Goal: Task Accomplishment & Management: Manage account settings

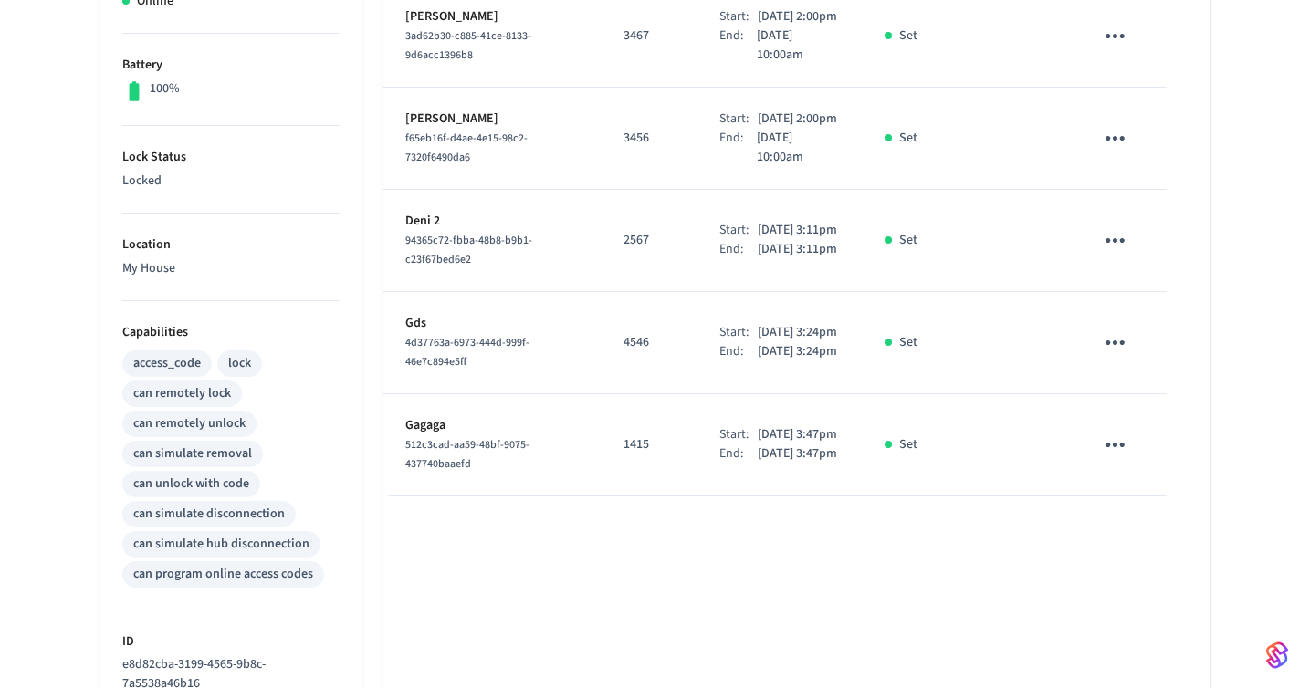
scroll to position [442, 0]
click at [1132, 467] on button "sticky table" at bounding box center [1115, 445] width 43 height 43
click at [1155, 610] on li "Delete" at bounding box center [1151, 613] width 87 height 48
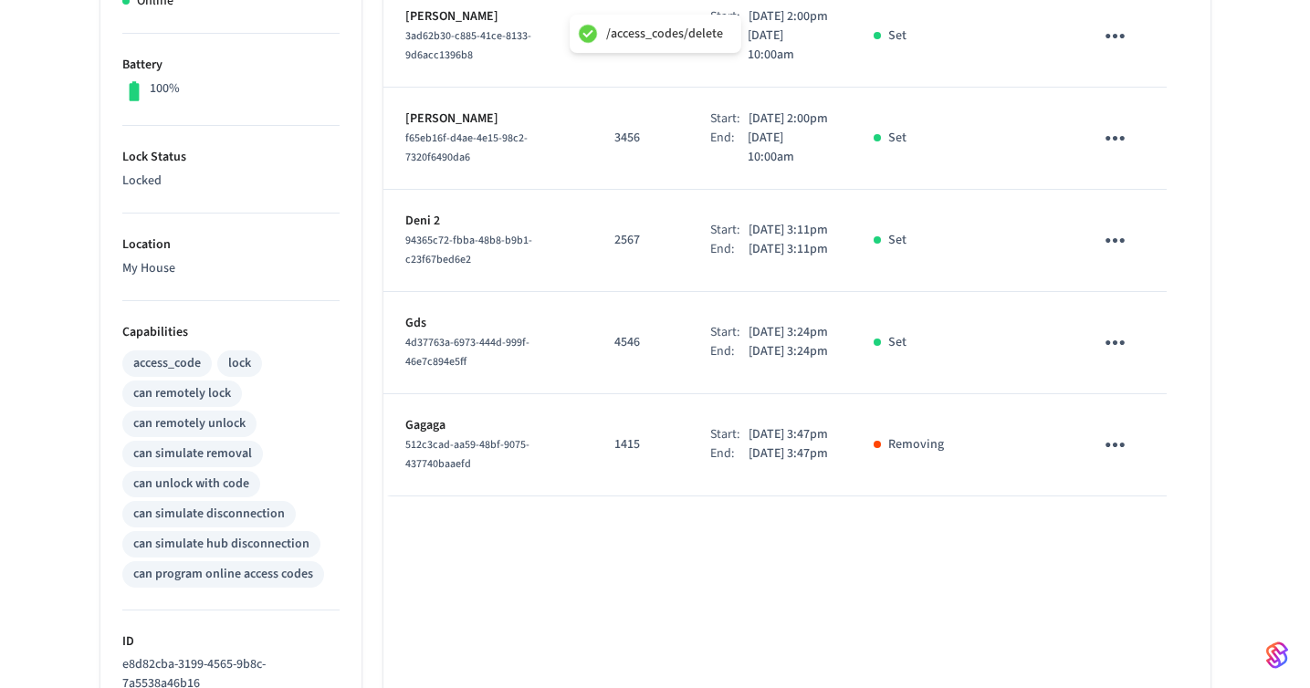
click at [1110, 357] on icon "sticky table" at bounding box center [1115, 343] width 28 height 28
click at [1156, 468] on li "Delete" at bounding box center [1159, 484] width 87 height 48
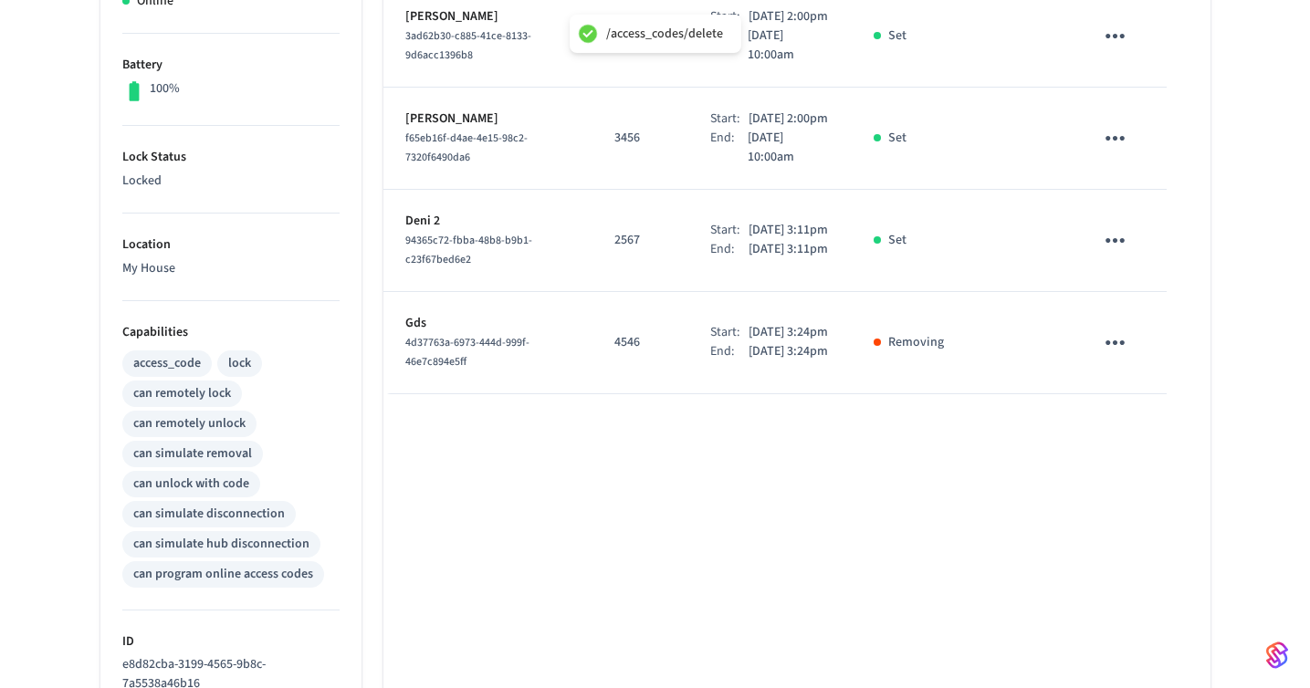
click at [1106, 255] on icon "sticky table" at bounding box center [1115, 240] width 28 height 28
click at [1148, 354] on li "Delete" at bounding box center [1159, 363] width 87 height 48
click at [1113, 130] on icon "sticky table" at bounding box center [1115, 138] width 28 height 28
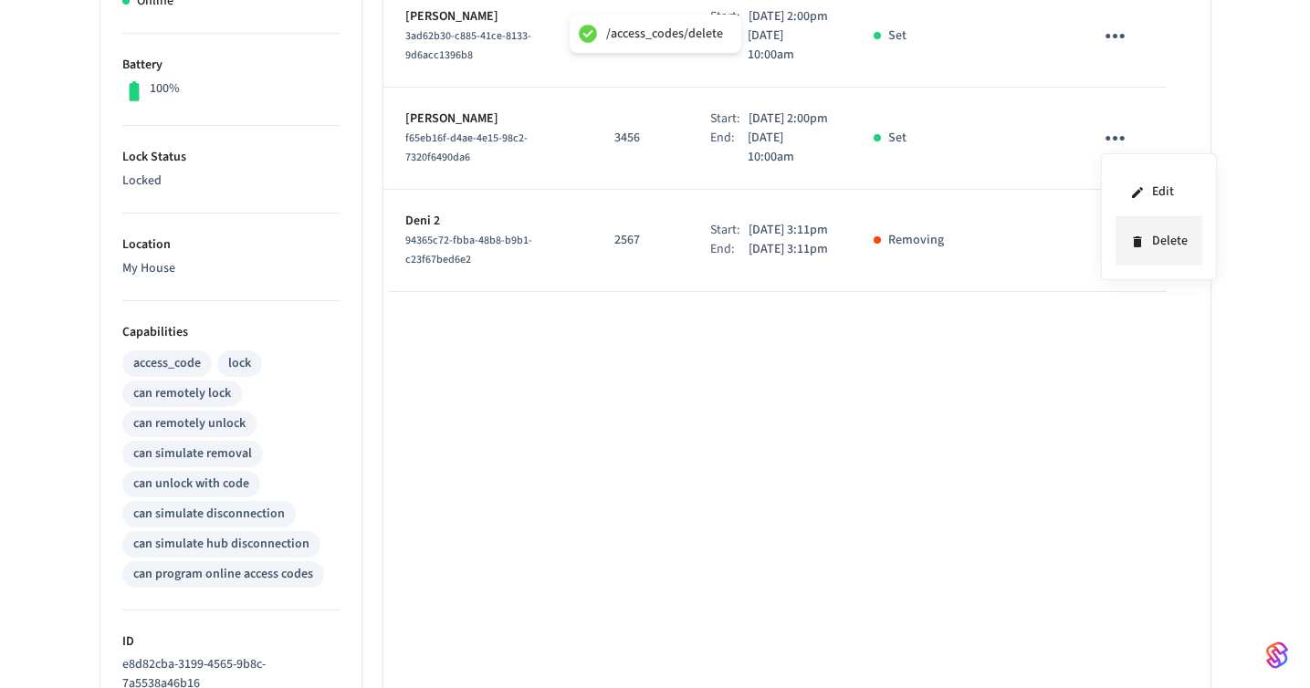
click at [1153, 242] on li "Delete" at bounding box center [1159, 241] width 87 height 48
click at [1120, 22] on icon "sticky table" at bounding box center [1115, 36] width 28 height 28
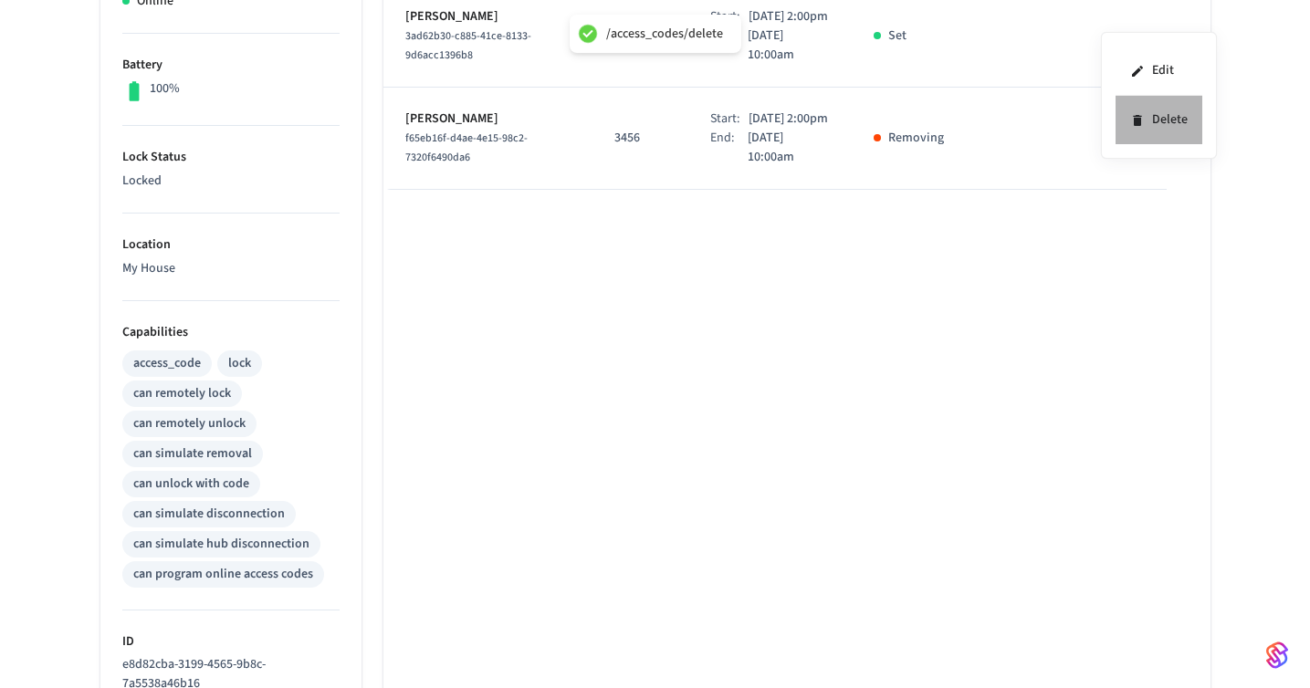
click at [1158, 117] on li "Delete" at bounding box center [1159, 120] width 87 height 48
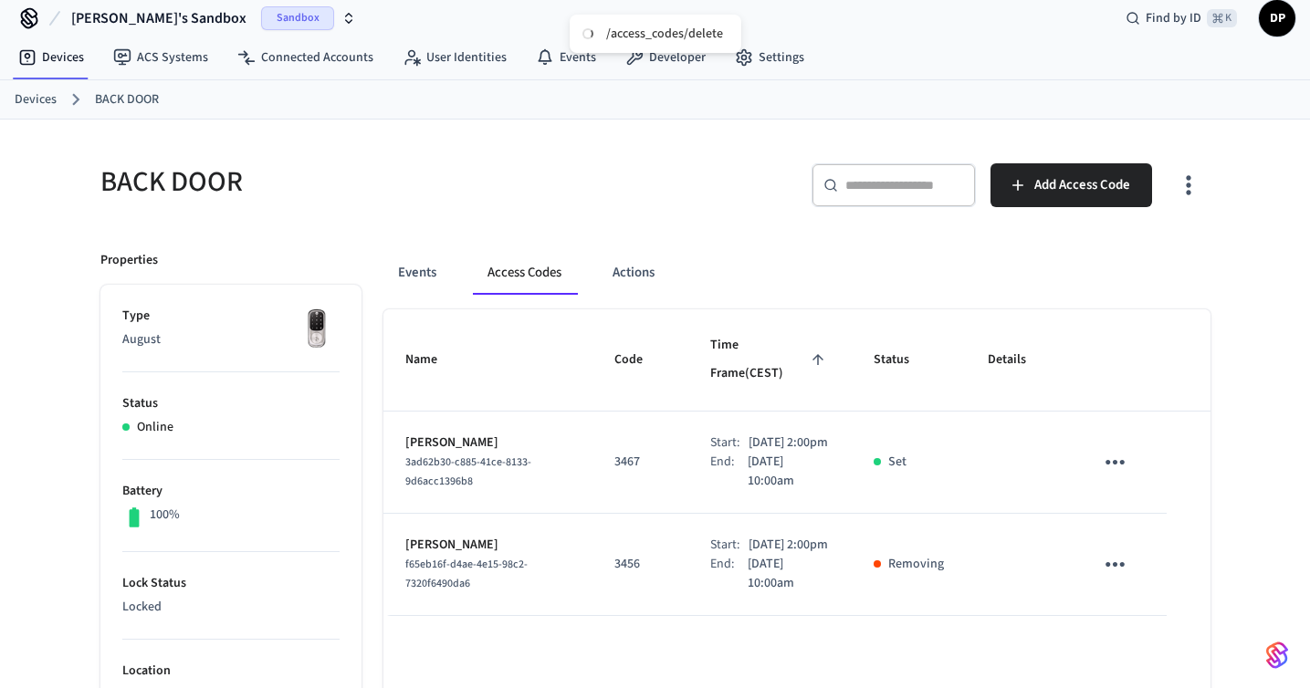
scroll to position [15, 0]
click at [1121, 449] on icon "sticky table" at bounding box center [1115, 463] width 28 height 28
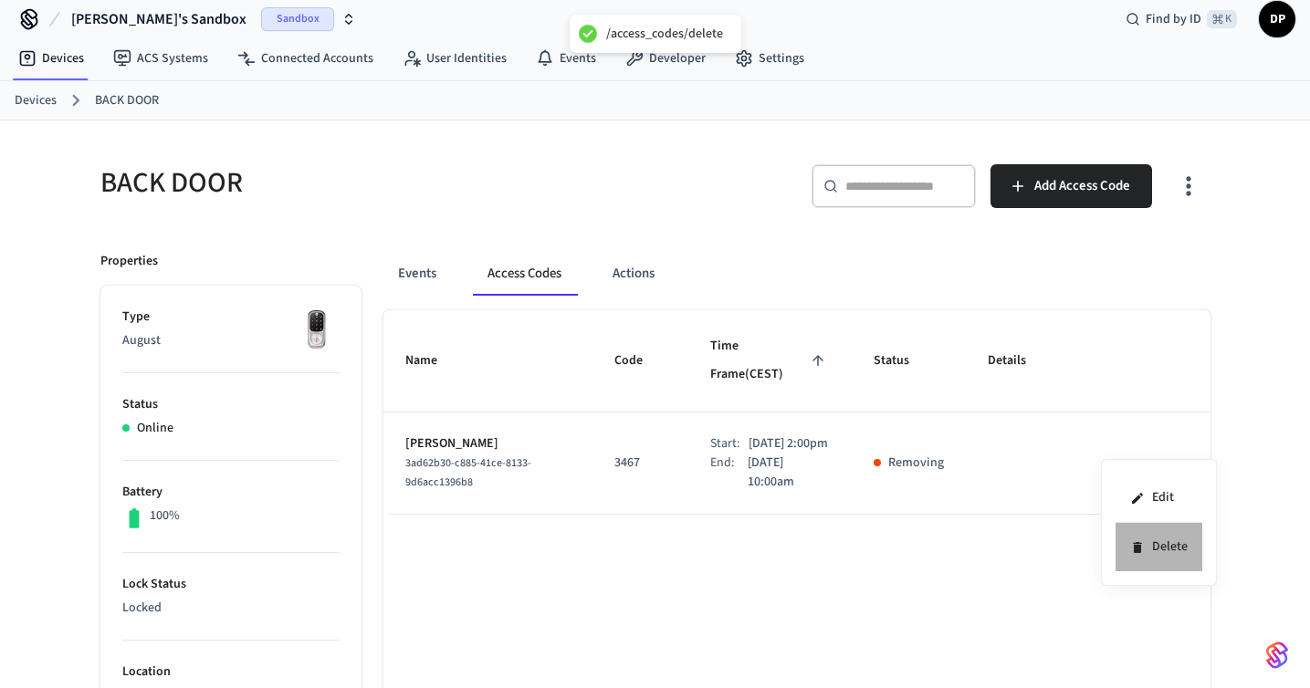
click at [1162, 549] on li "Delete" at bounding box center [1159, 547] width 87 height 48
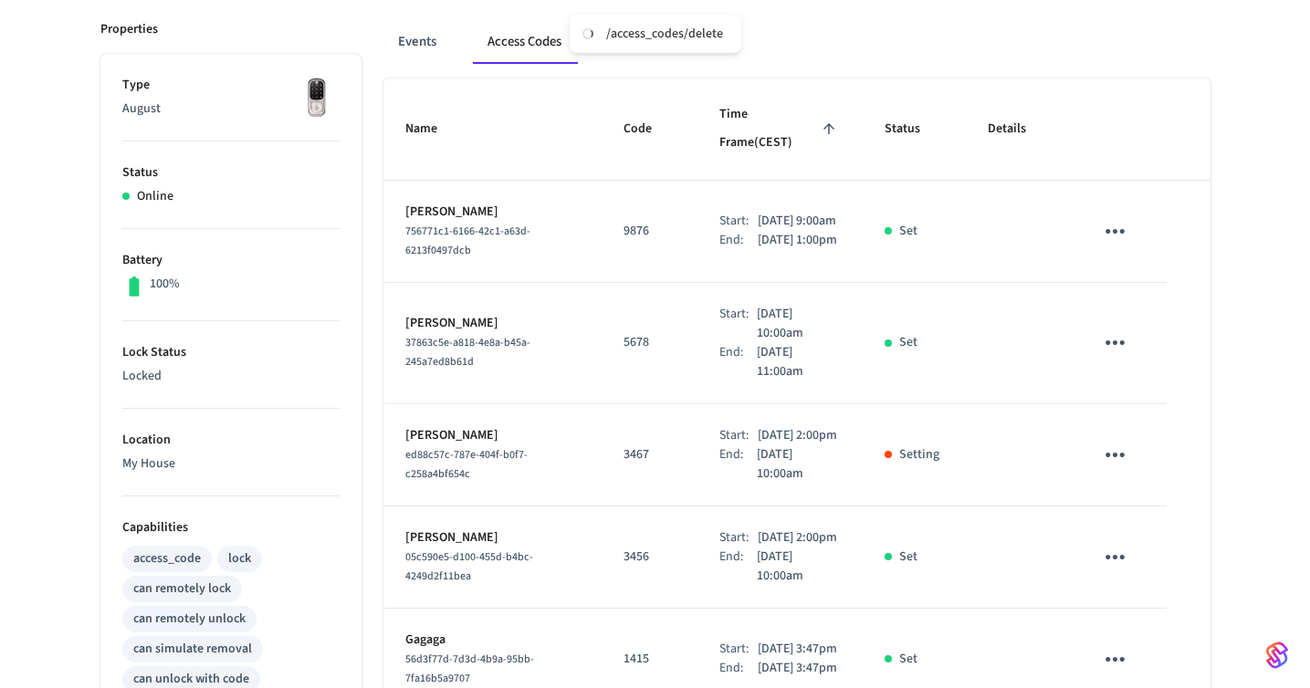
scroll to position [246, 0]
